Goal: Task Accomplishment & Management: Manage account settings

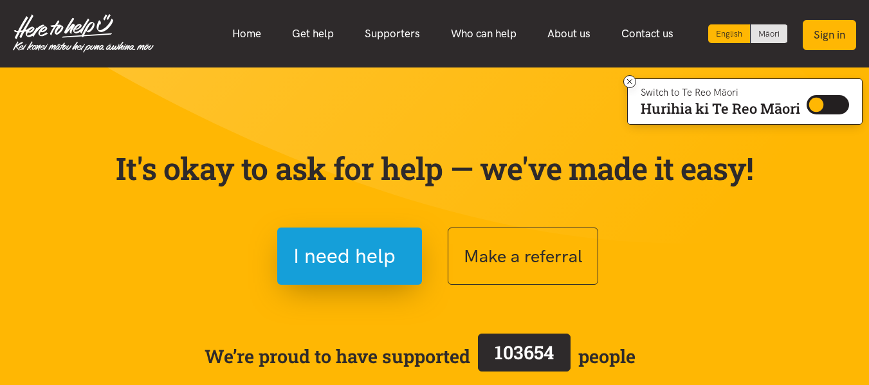
click at [844, 38] on button "Sign in" at bounding box center [829, 35] width 53 height 30
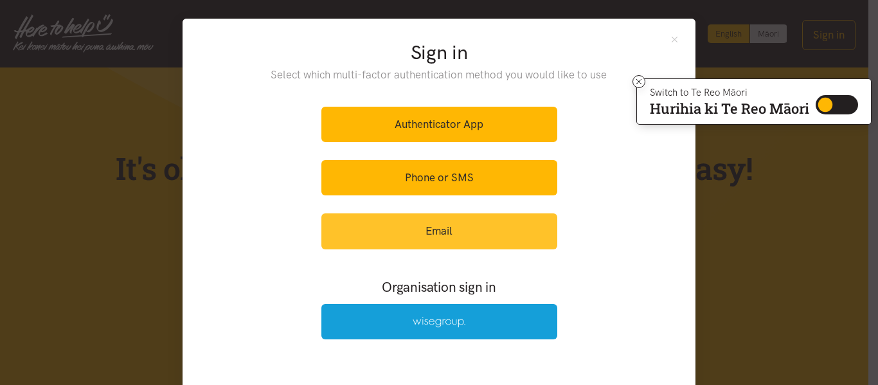
click at [417, 230] on link "Email" at bounding box center [440, 230] width 236 height 35
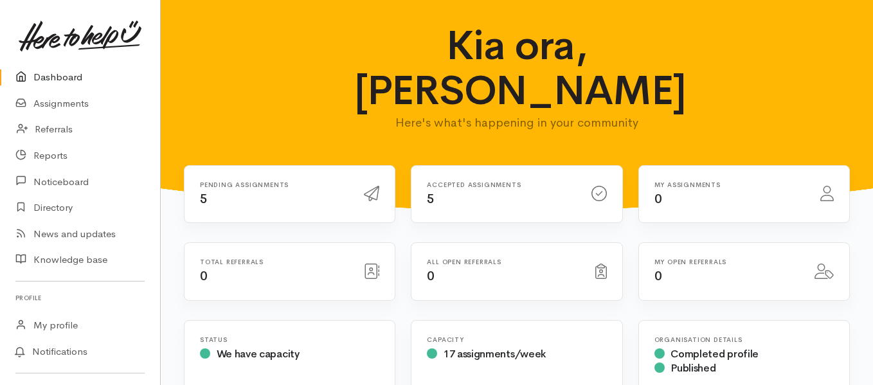
click at [111, 75] on link "Dashboard" at bounding box center [80, 77] width 160 height 26
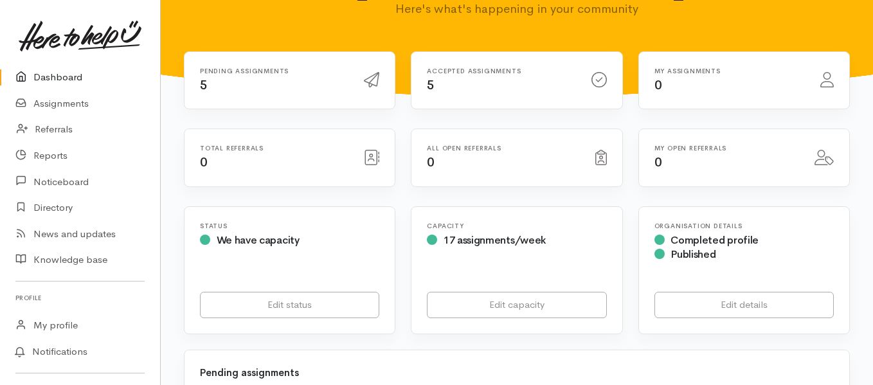
click at [71, 70] on link "Dashboard" at bounding box center [80, 77] width 160 height 26
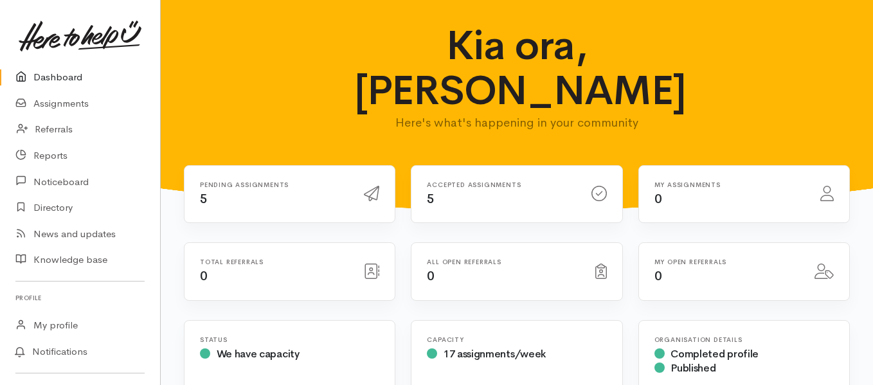
click at [293, 170] on div "Pending assignments 5" at bounding box center [290, 194] width 210 height 57
click at [296, 181] on div "Pending assignments 5" at bounding box center [274, 194] width 164 height 26
click at [484, 181] on h6 "Accepted assignments" at bounding box center [501, 184] width 149 height 7
click at [434, 191] on span "5" at bounding box center [431, 199] width 8 height 16
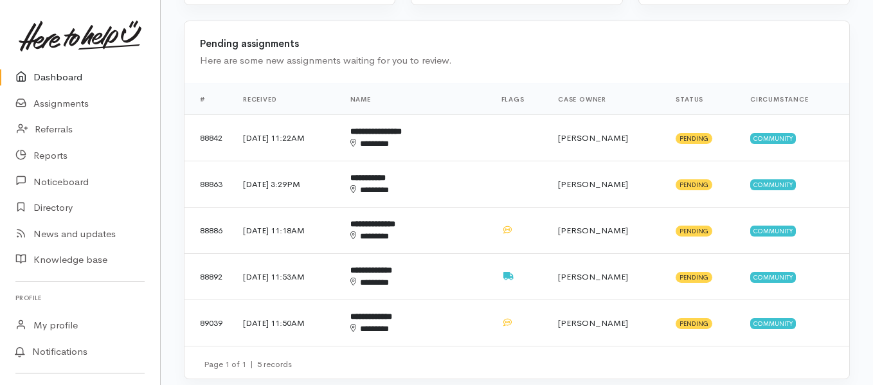
scroll to position [444, 0]
